Goal: Transaction & Acquisition: Download file/media

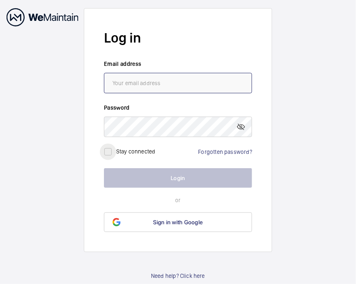
type input "[EMAIL_ADDRESS][DOMAIN_NAME]"
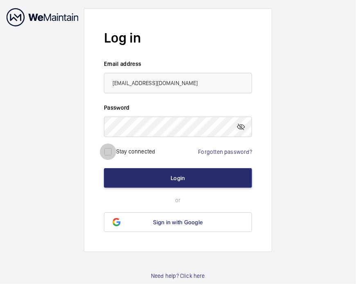
click at [107, 157] on input "checkbox" at bounding box center [108, 152] width 16 height 16
checkbox input "true"
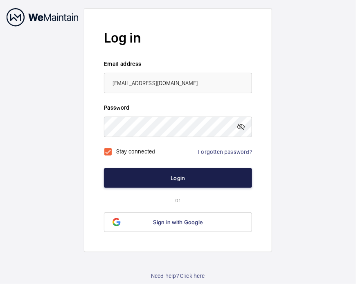
click at [114, 173] on button "Login" at bounding box center [178, 178] width 148 height 20
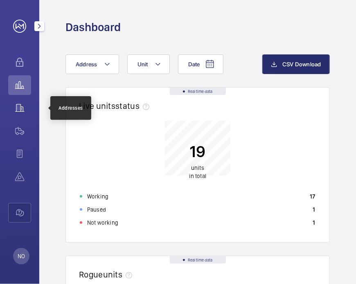
click at [26, 107] on wm-front-icon-button at bounding box center [19, 108] width 23 height 20
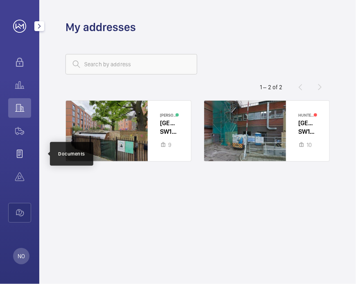
click at [19, 148] on wm-front-icon-button at bounding box center [19, 154] width 23 height 20
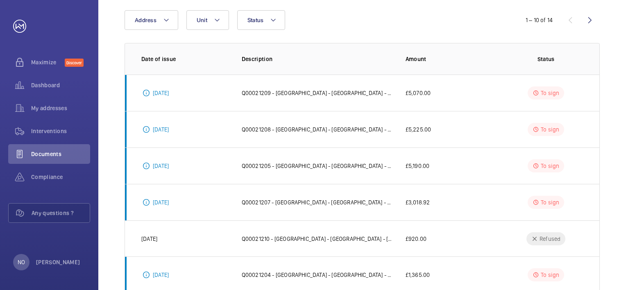
scroll to position [82, 0]
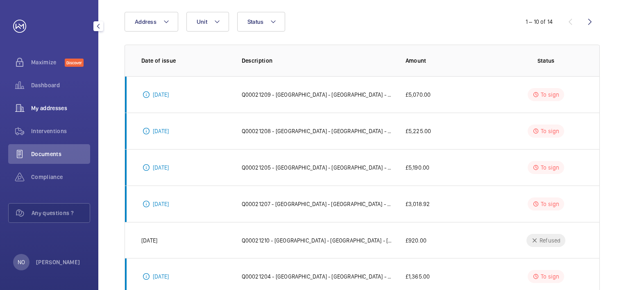
click at [51, 115] on div "My addresses" at bounding box center [49, 108] width 82 height 20
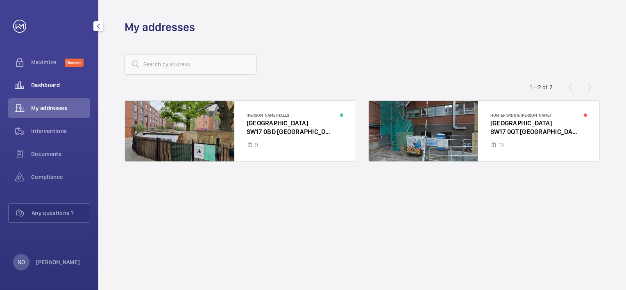
click at [44, 91] on div "Dashboard" at bounding box center [49, 85] width 82 height 20
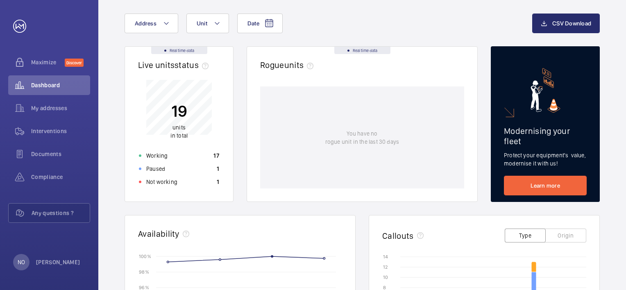
scroll to position [123, 0]
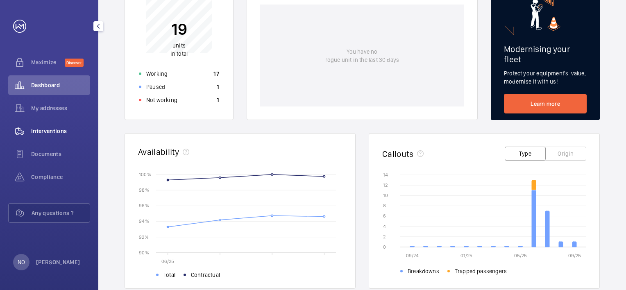
click at [38, 130] on span "Interventions" at bounding box center [60, 131] width 59 height 8
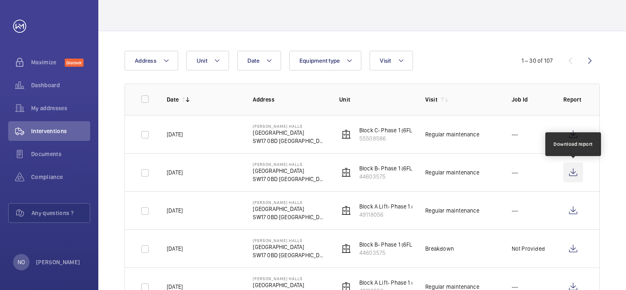
click at [356, 174] on wm-front-icon-button at bounding box center [573, 173] width 20 height 20
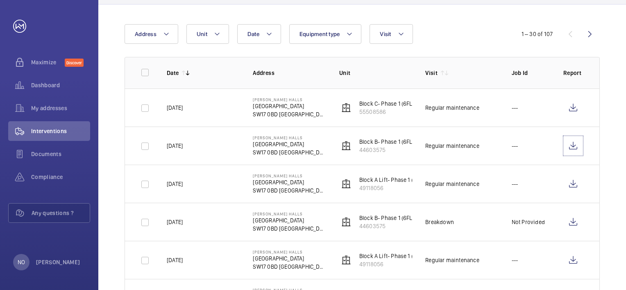
scroll to position [84, 0]
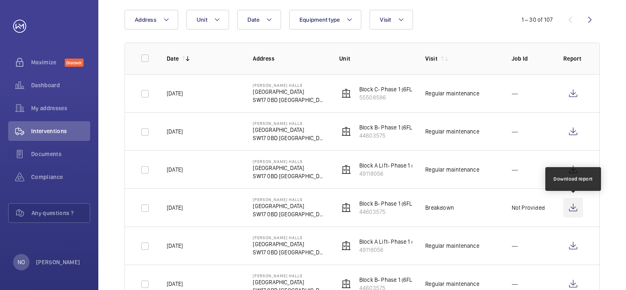
click at [356, 212] on wm-front-icon-button at bounding box center [573, 208] width 20 height 20
